Goal: Task Accomplishment & Management: Complete application form

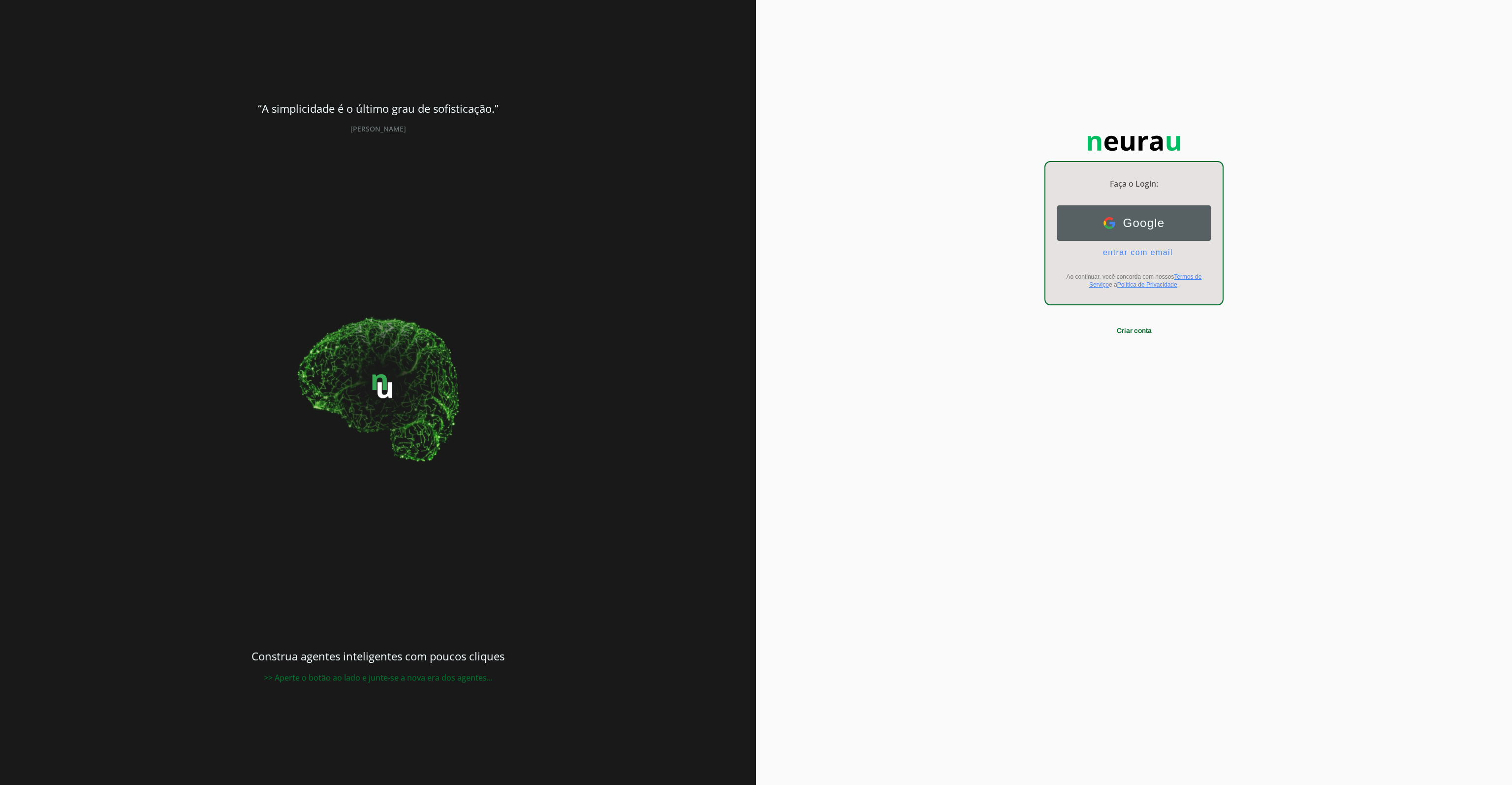
click at [1111, 218] on img at bounding box center [1109, 223] width 12 height 12
